Goal: Find specific page/section: Find specific page/section

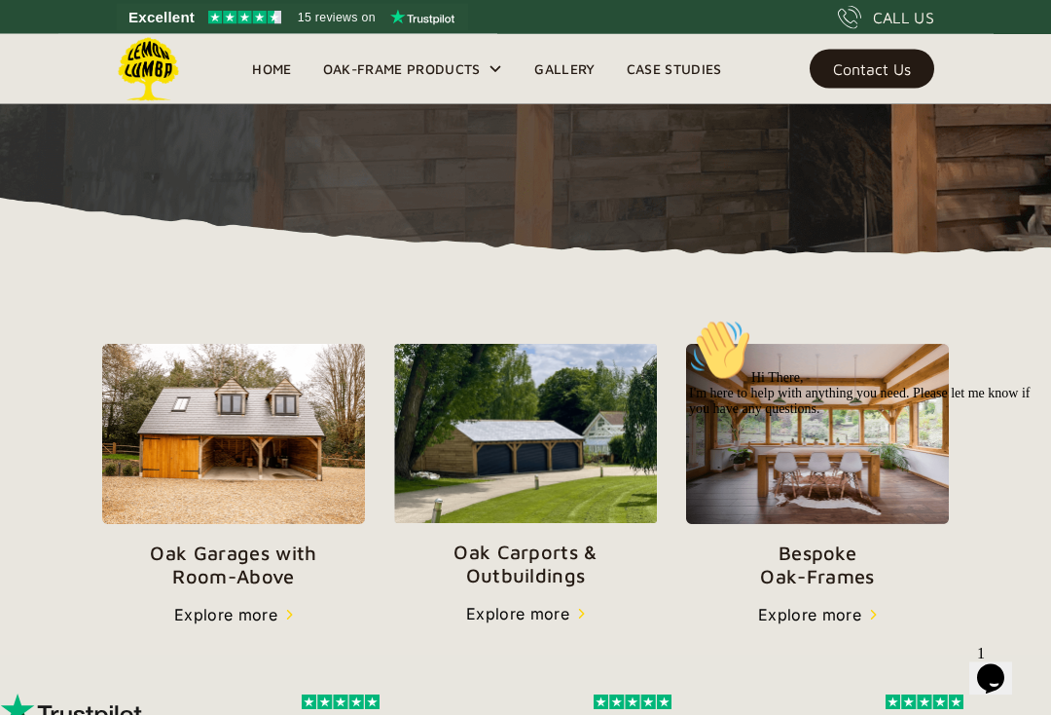
scroll to position [470, 0]
click at [450, 438] on img at bounding box center [525, 433] width 263 height 179
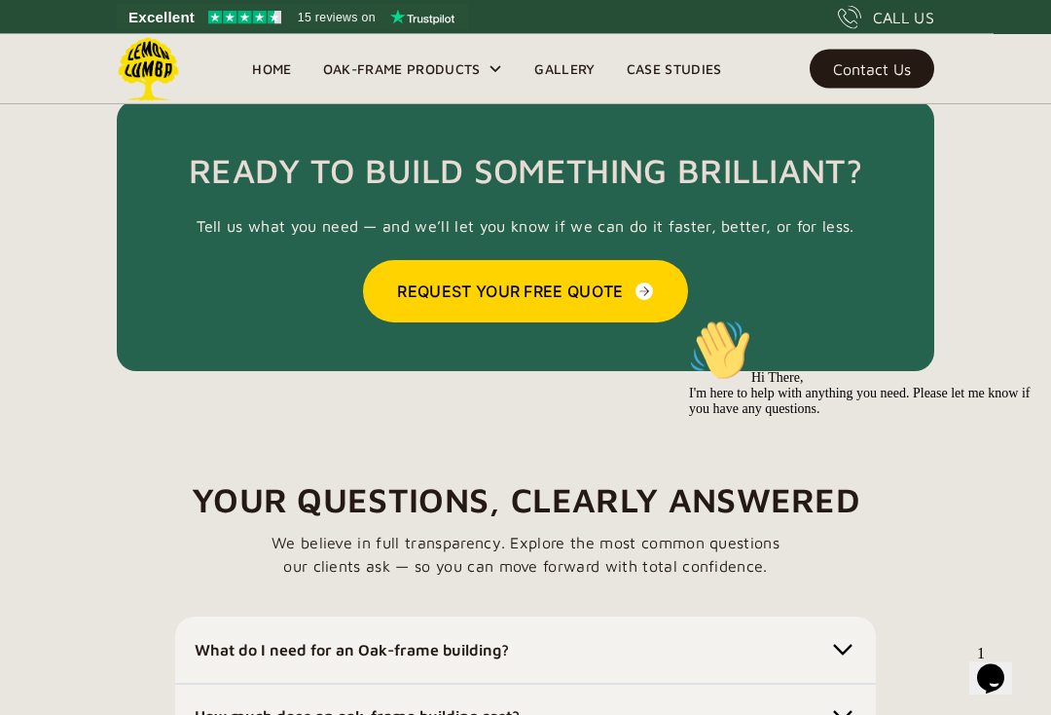
scroll to position [5410, 0]
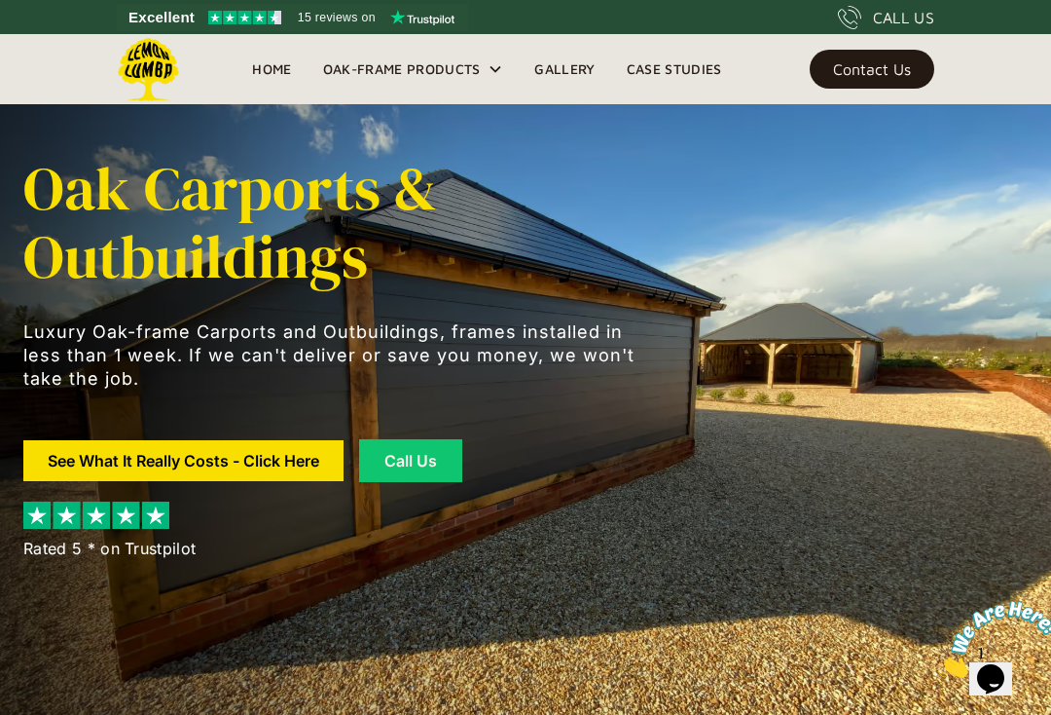
click at [123, 462] on link "See What It Really Costs - Click Here" at bounding box center [183, 460] width 320 height 41
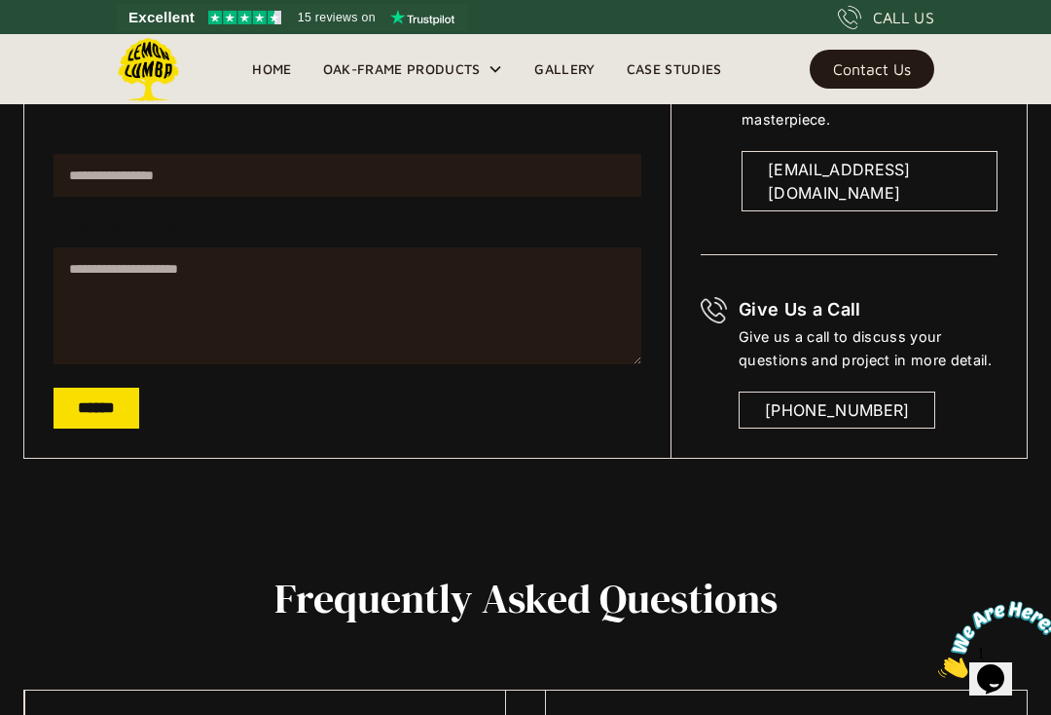
scroll to position [471, 0]
